Goal: Task Accomplishment & Management: Use online tool/utility

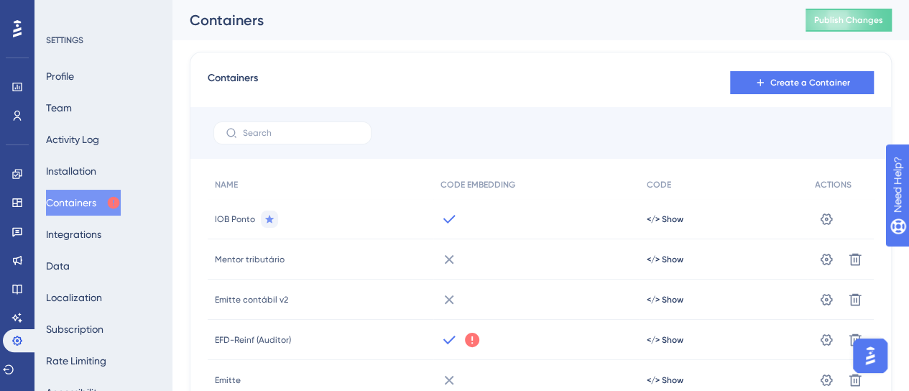
click at [496, 61] on div "Containers Create a Container NAME CODE EMBEDDING CODE ACTIONS IOB Ponto </> Sh…" at bounding box center [541, 359] width 702 height 614
click at [502, 77] on div "Containers Create a Container" at bounding box center [541, 83] width 666 height 26
click at [13, 109] on link at bounding box center [16, 115] width 11 height 23
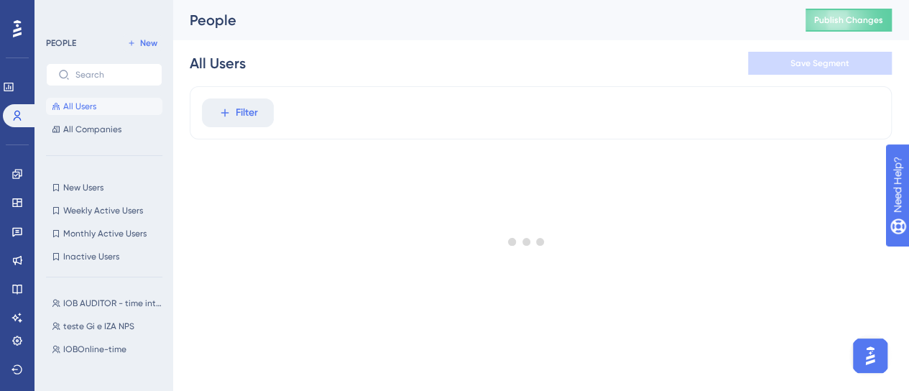
click at [246, 113] on div at bounding box center [526, 241] width 765 height 287
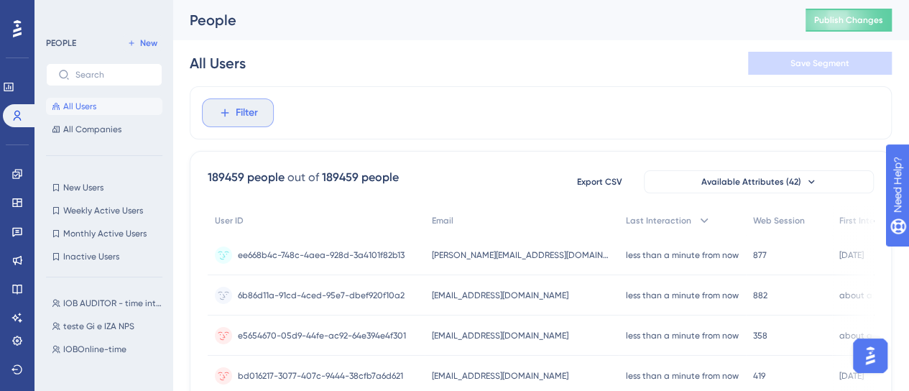
click at [244, 113] on span "Filter" at bounding box center [247, 112] width 22 height 17
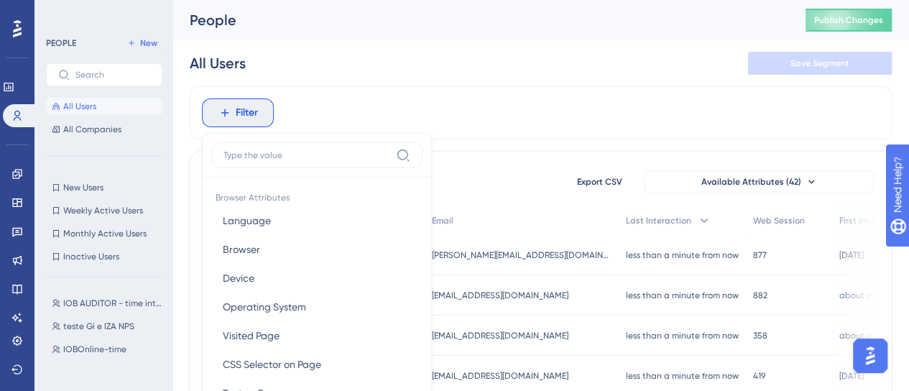
scroll to position [82, 0]
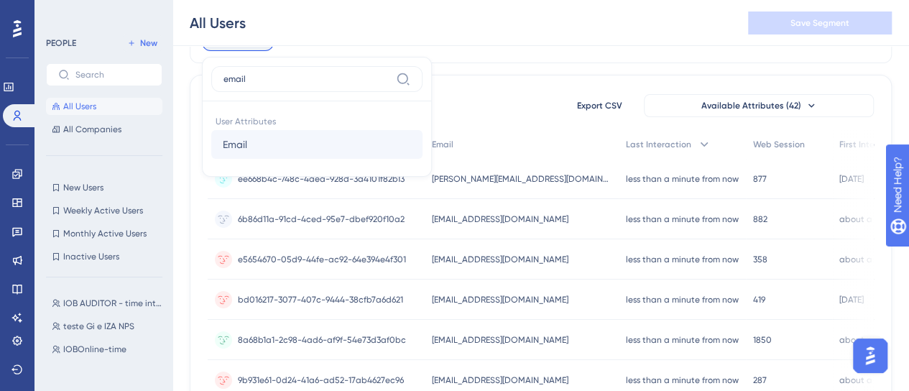
type input "email"
click at [249, 152] on button "Email Email" at bounding box center [316, 144] width 211 height 29
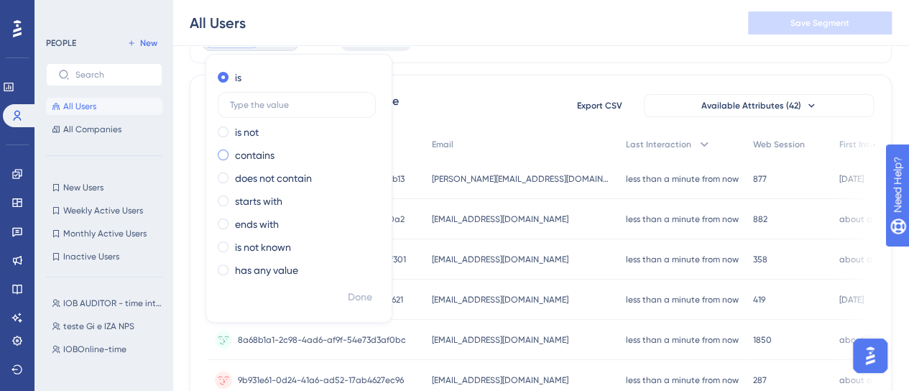
click at [264, 155] on label "contains" at bounding box center [255, 155] width 40 height 17
type input "leonardo.ferreira"
click at [344, 294] on button "Done" at bounding box center [360, 298] width 40 height 26
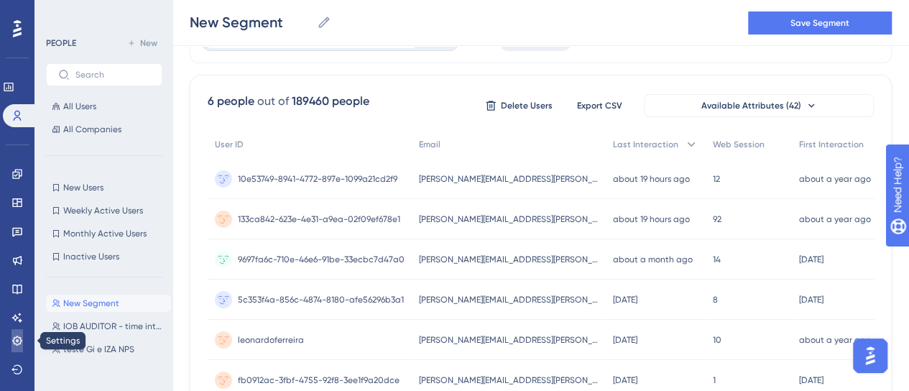
click at [12, 339] on icon at bounding box center [16, 340] width 11 height 11
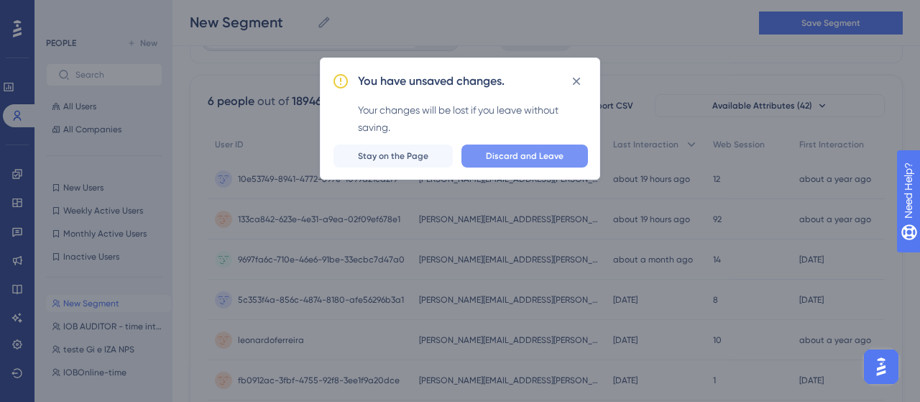
click at [515, 153] on span "Discard and Leave" at bounding box center [525, 155] width 78 height 11
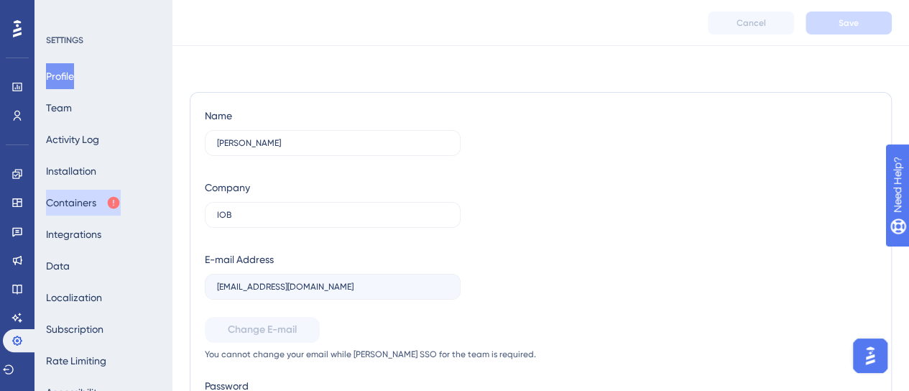
click at [95, 198] on button "Containers" at bounding box center [83, 203] width 75 height 26
